Goal: Information Seeking & Learning: Learn about a topic

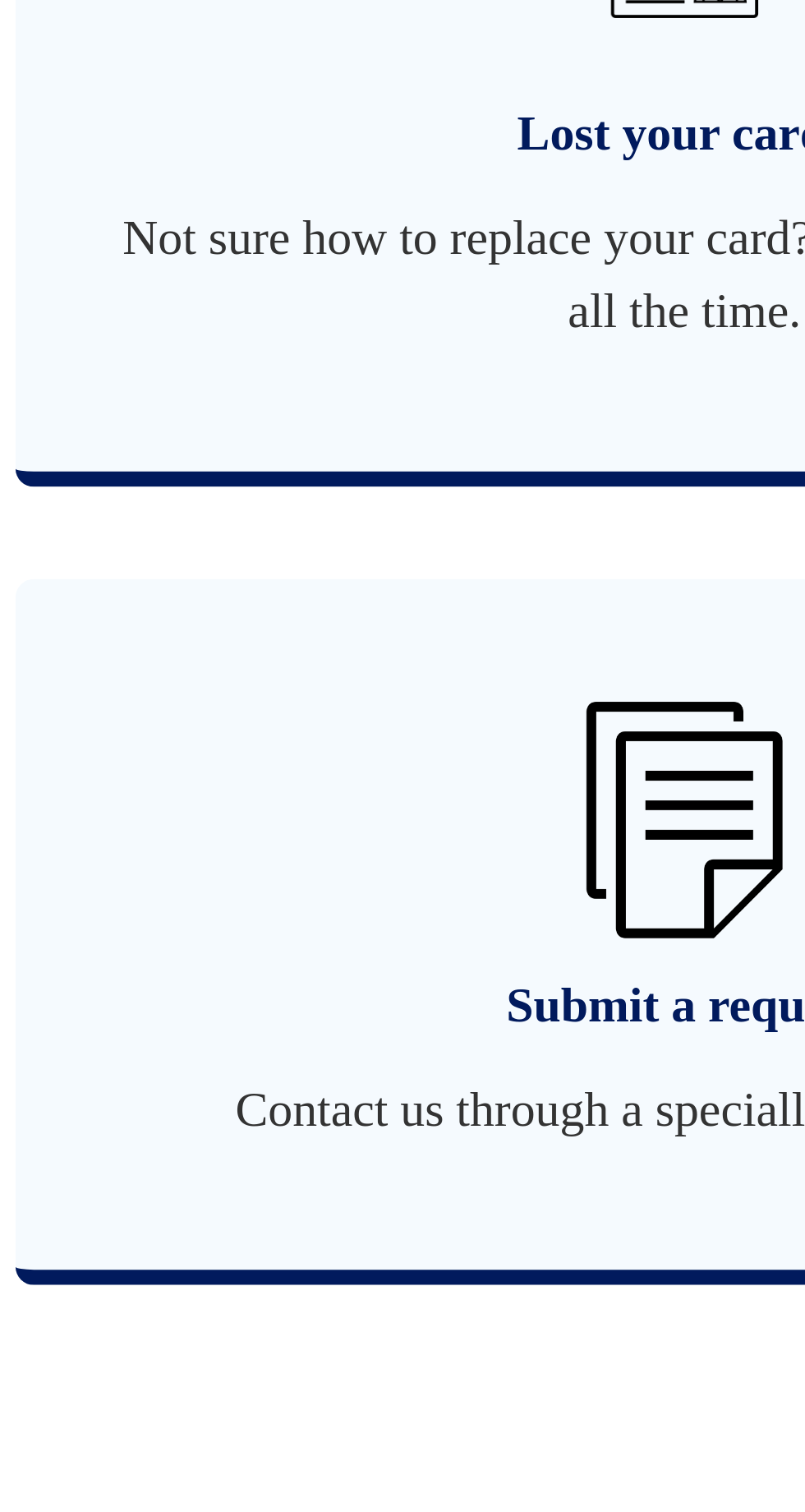
scroll to position [469, 0]
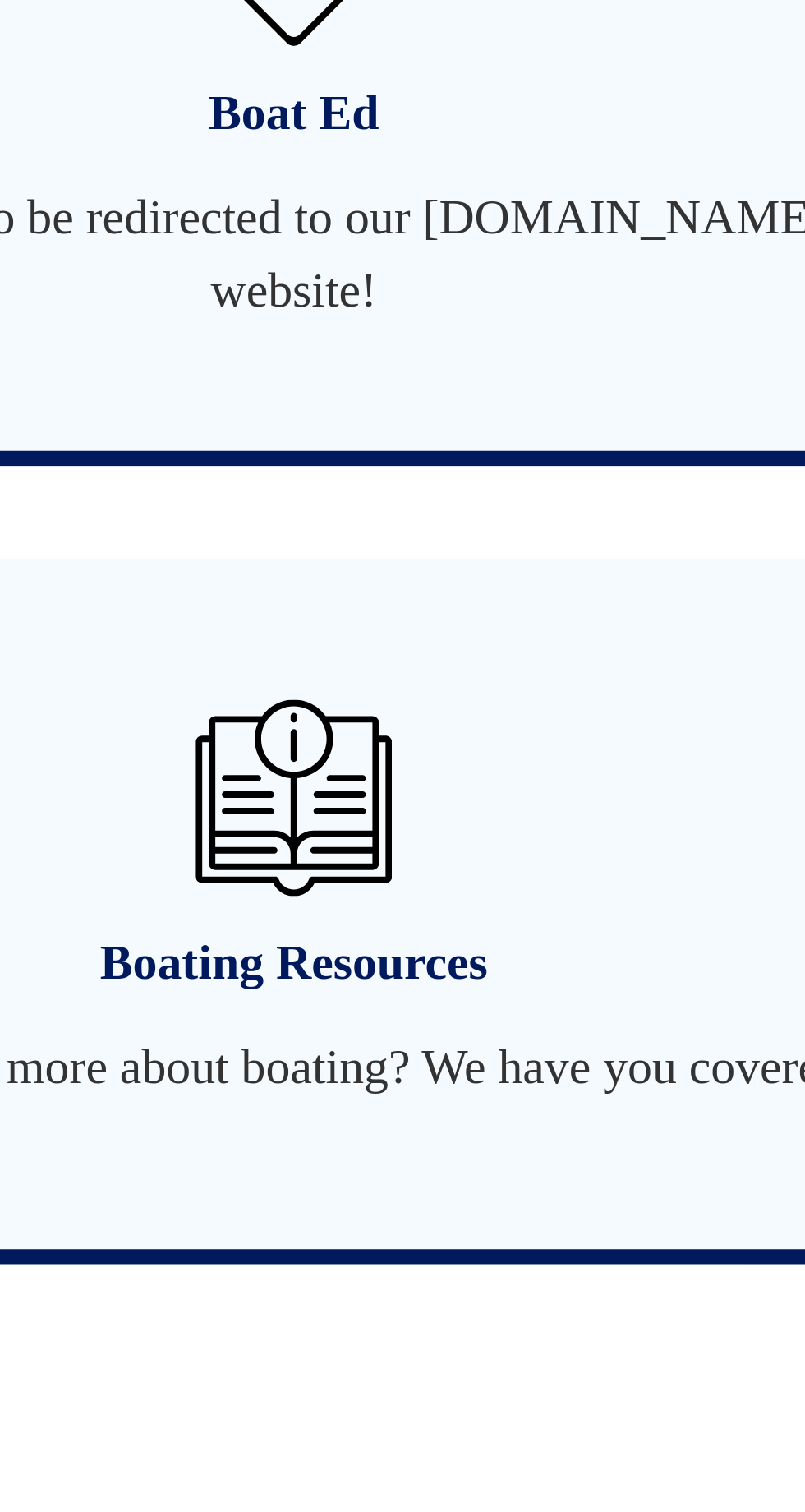
click at [195, 1329] on img at bounding box center [215, 1328] width 53 height 53
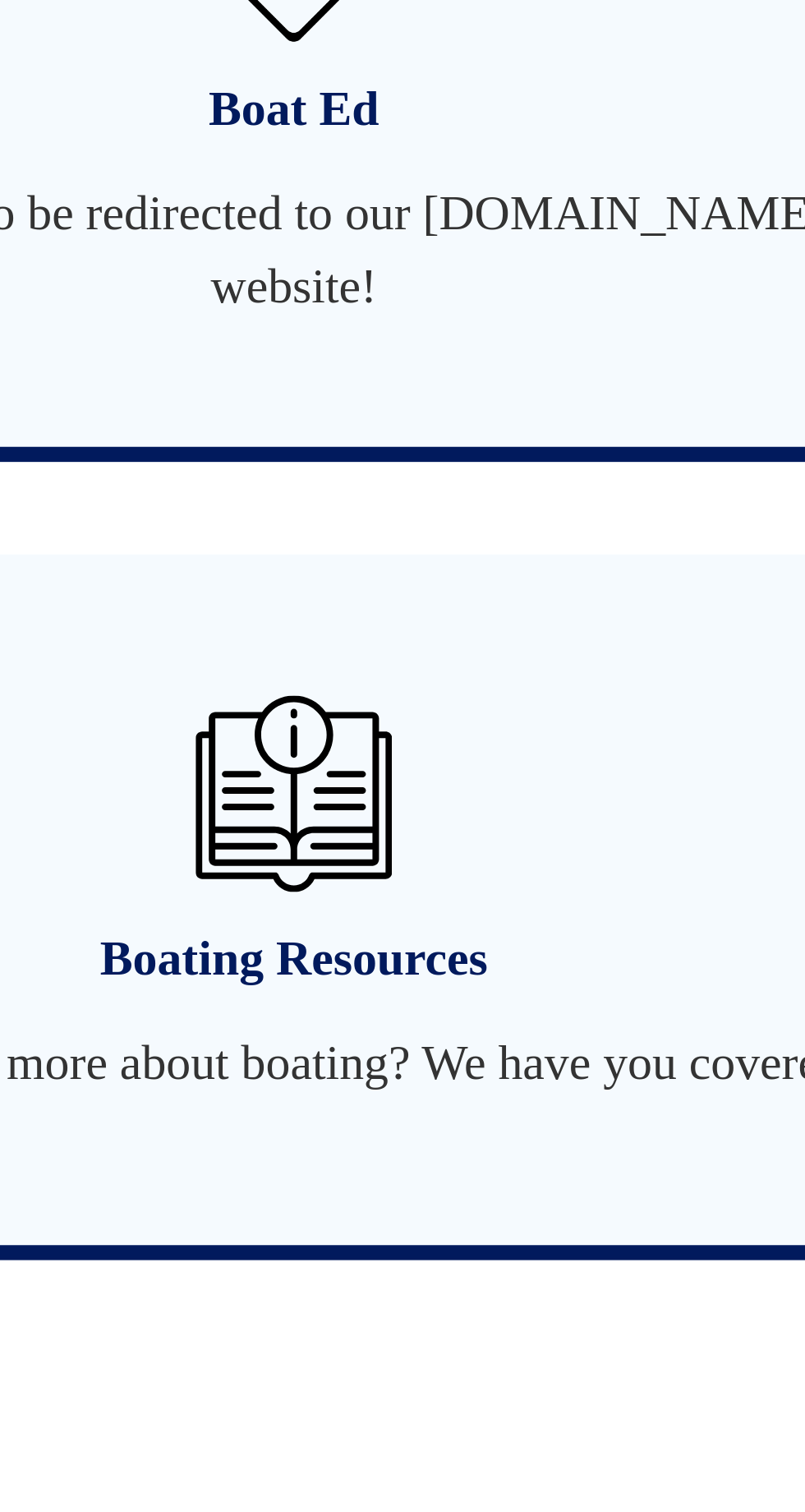
scroll to position [512, 0]
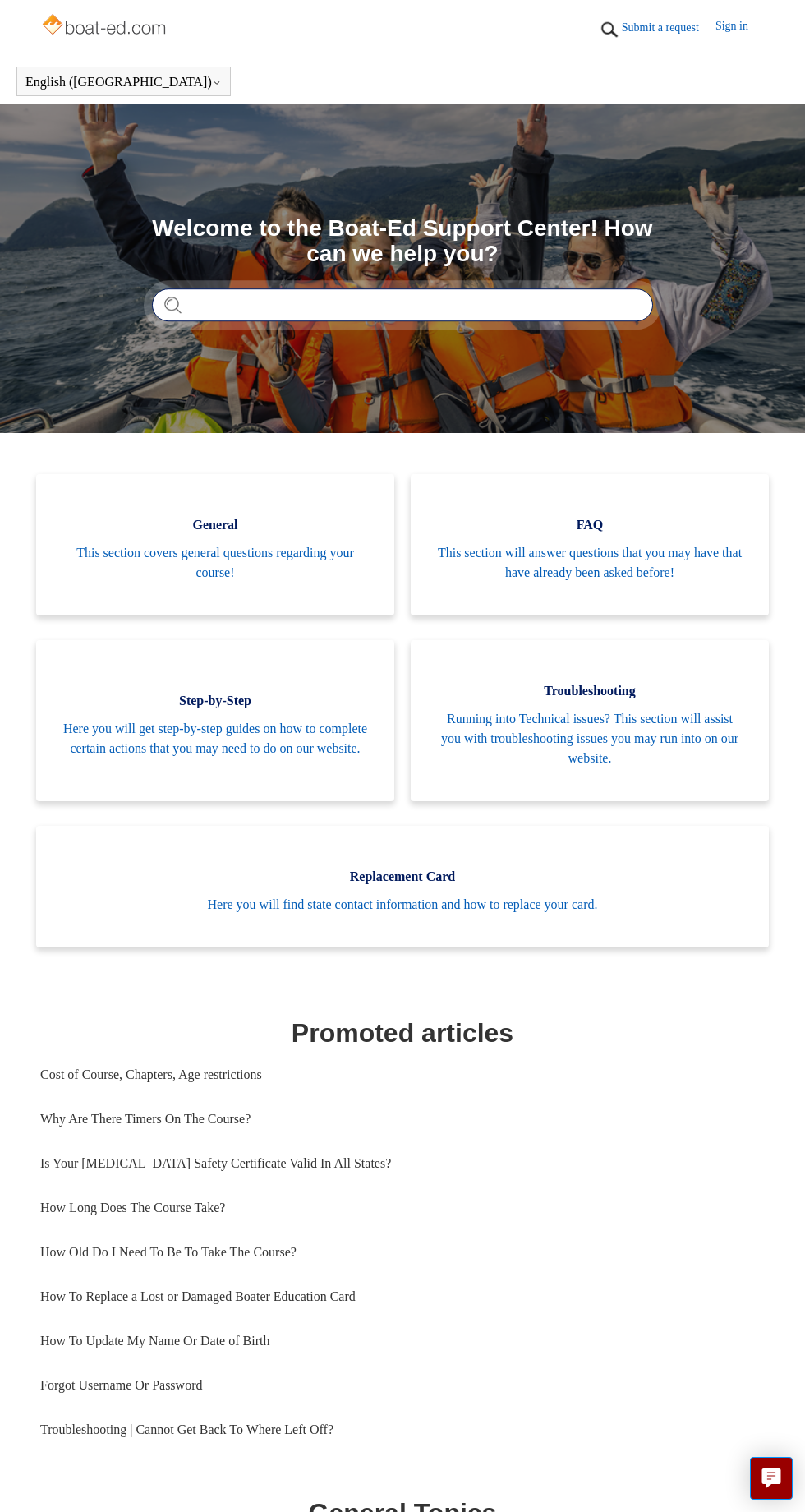
click at [217, 309] on input "Search" at bounding box center [402, 304] width 501 height 33
